Goal: Complete application form

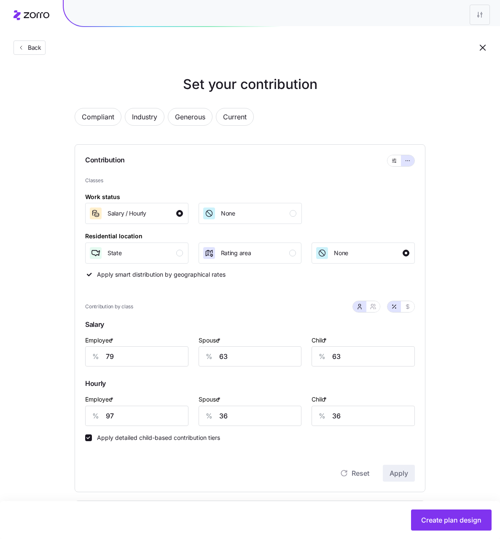
scroll to position [186, 0]
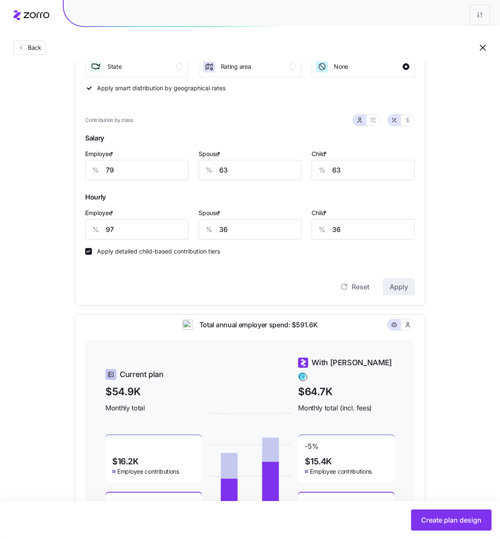
click at [442, 138] on div "Set your contribution Compliant Industry Generous Current Contribution Classes …" at bounding box center [250, 225] width 418 height 674
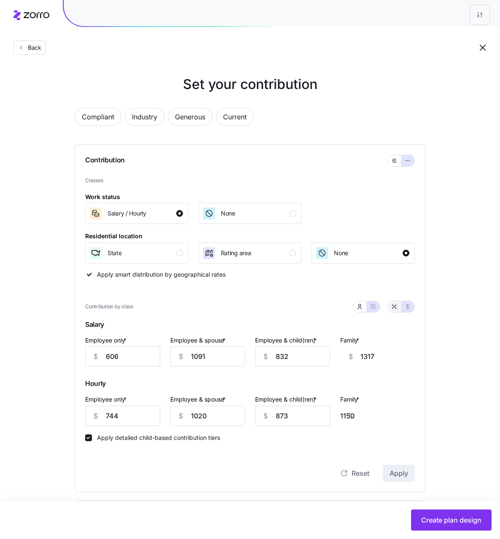
click at [395, 309] on icon "button" at bounding box center [394, 306] width 7 height 7
type input "79"
type input "71"
type input "74"
type input "70"
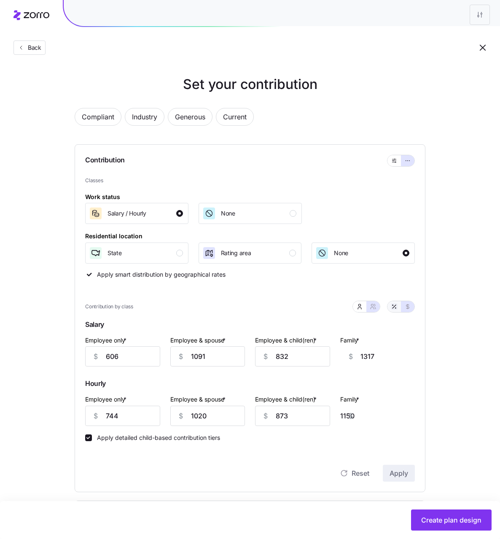
type input "97"
type input "67"
type input "78"
type input "61"
click at [361, 308] on icon "button" at bounding box center [359, 306] width 7 height 7
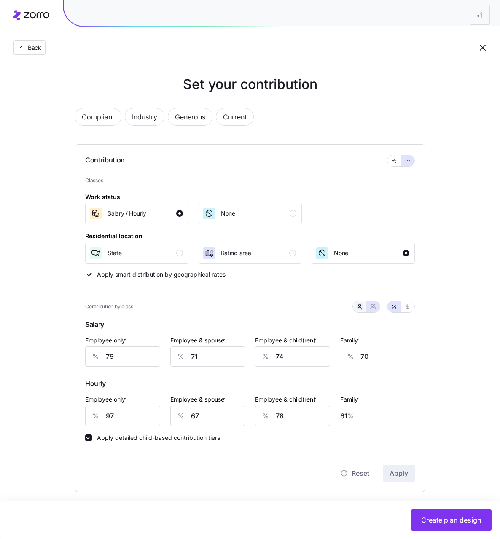
type input "63"
type input "36"
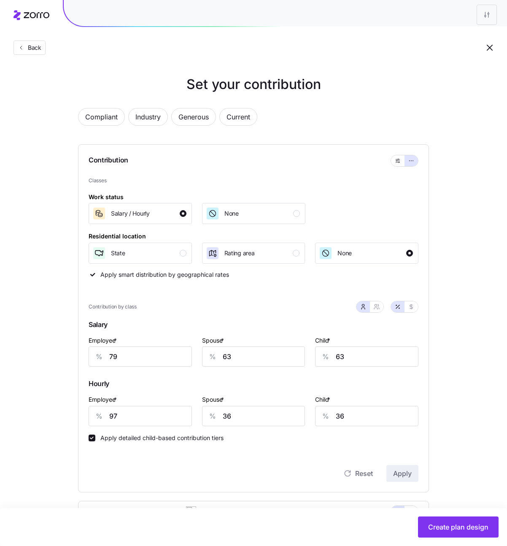
click at [437, 290] on div "Compliant Industry Generous Current Contribution Classes Work status Salary / H…" at bounding box center [254, 423] width 378 height 651
click at [280, 213] on div "None" at bounding box center [253, 213] width 94 height 13
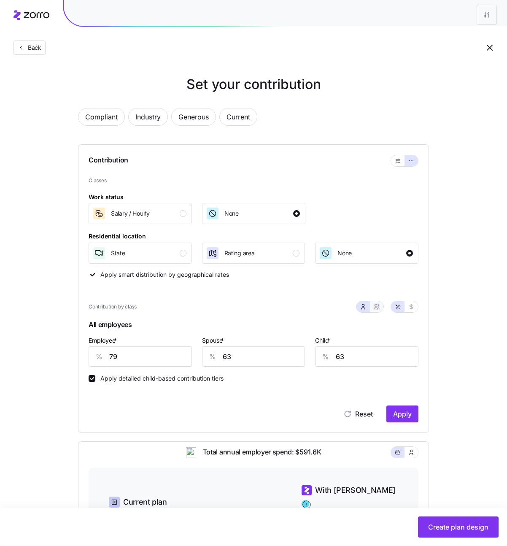
click at [374, 306] on icon "button" at bounding box center [376, 306] width 7 height 7
type input "71"
type input "74"
click at [410, 305] on icon "button" at bounding box center [411, 306] width 7 height 7
type input "606"
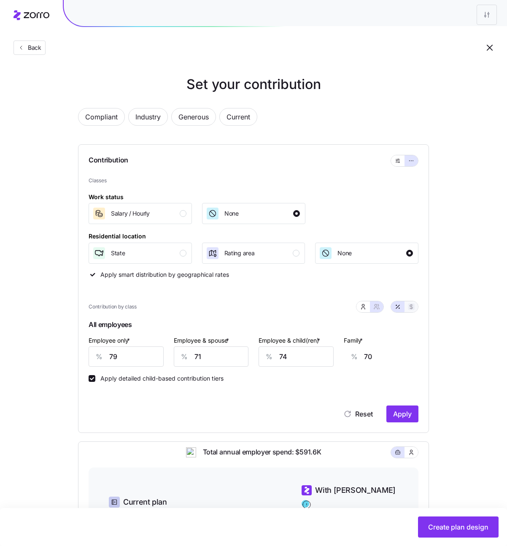
type input "1091"
type input "832"
type input "1317"
click at [407, 415] on span "Apply" at bounding box center [402, 414] width 19 height 10
click at [163, 211] on div "Salary / Hourly" at bounding box center [139, 213] width 94 height 13
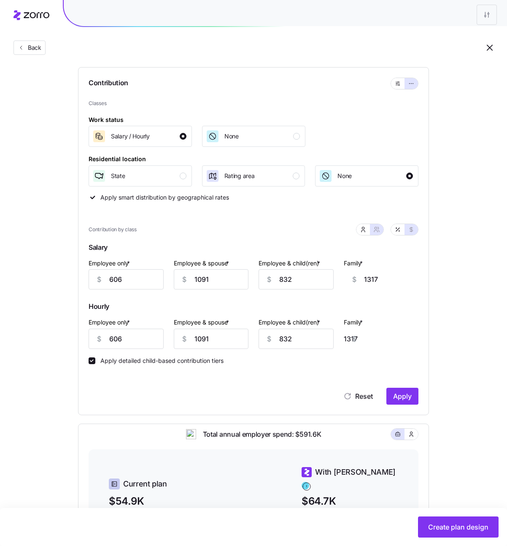
scroll to position [96, 0]
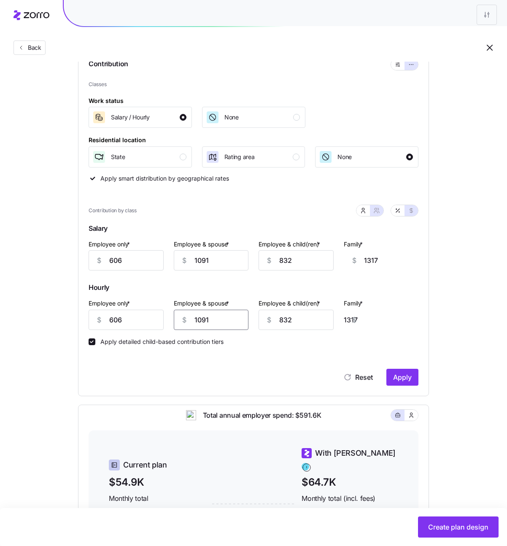
click at [222, 323] on input "1091" at bounding box center [211, 320] width 75 height 20
type input "1"
type input "227"
type input "15"
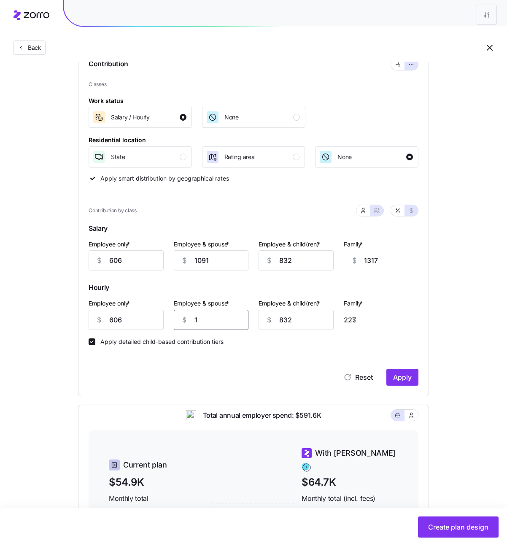
type input "241"
type input "150"
type input "376"
type input "1500"
type input "1726"
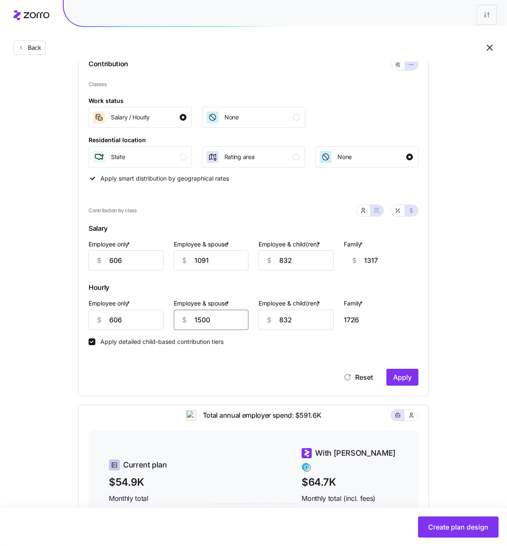
type input "1500"
type input "7"
type input "901"
type input "72"
type input "966"
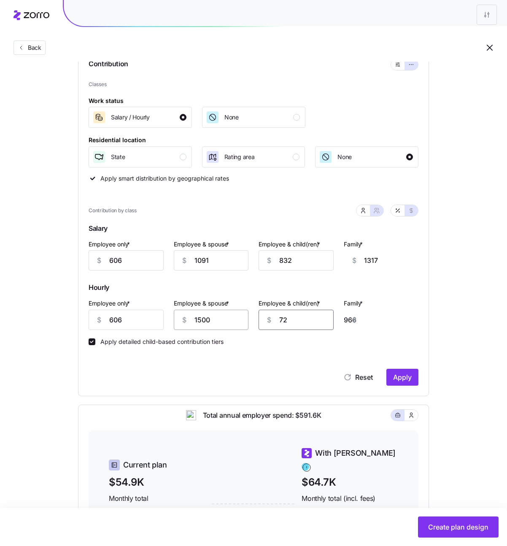
type input "720"
type input "1614"
type input "720"
type input "5"
type input "2215"
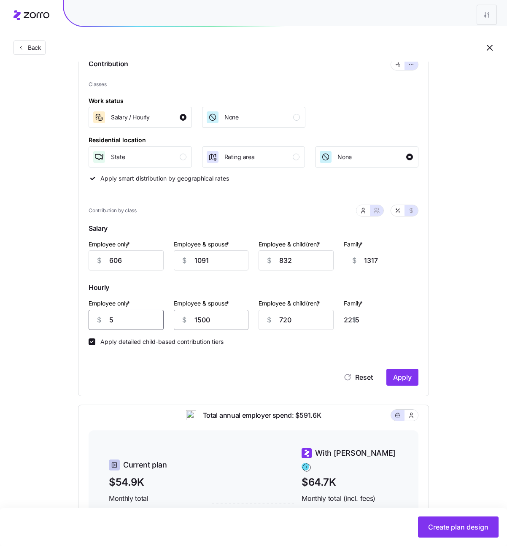
type input "58"
type input "2162"
type input "585"
type input "1635"
type input "585"
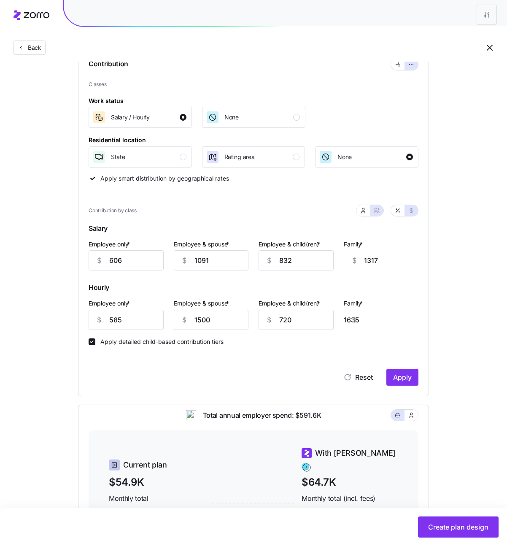
click at [479, 275] on div "Set your contribution Compliant Industry Generous Current Contribution Classes …" at bounding box center [253, 315] width 507 height 674
click at [399, 377] on span "Apply" at bounding box center [402, 377] width 19 height 10
click at [398, 213] on icon "button" at bounding box center [397, 210] width 7 height 7
type input "79"
type input "71"
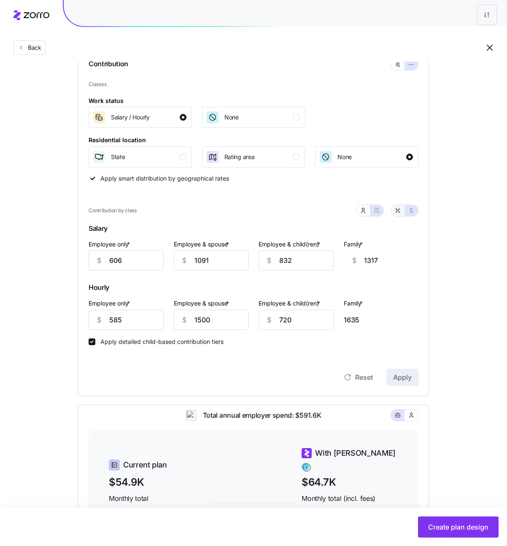
type input "74"
type input "70"
type input "76"
type input "98"
type input "64"
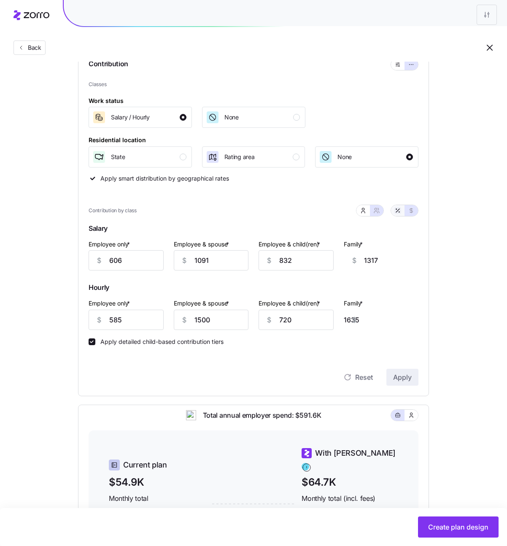
type input "86"
click at [365, 213] on icon "button" at bounding box center [363, 210] width 7 height 7
type input "63"
type input "119"
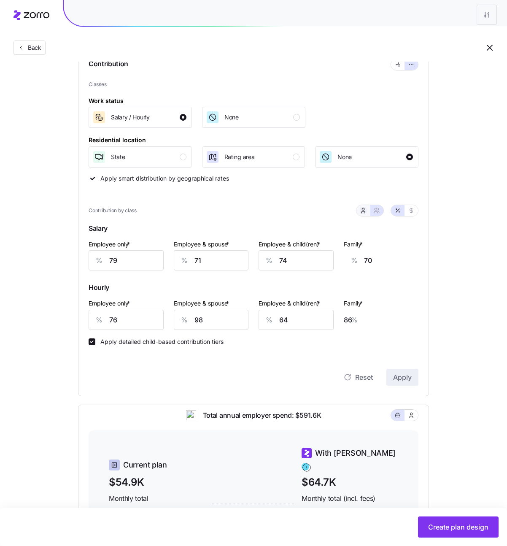
type input "38"
